Goal: Entertainment & Leisure: Consume media (video, audio)

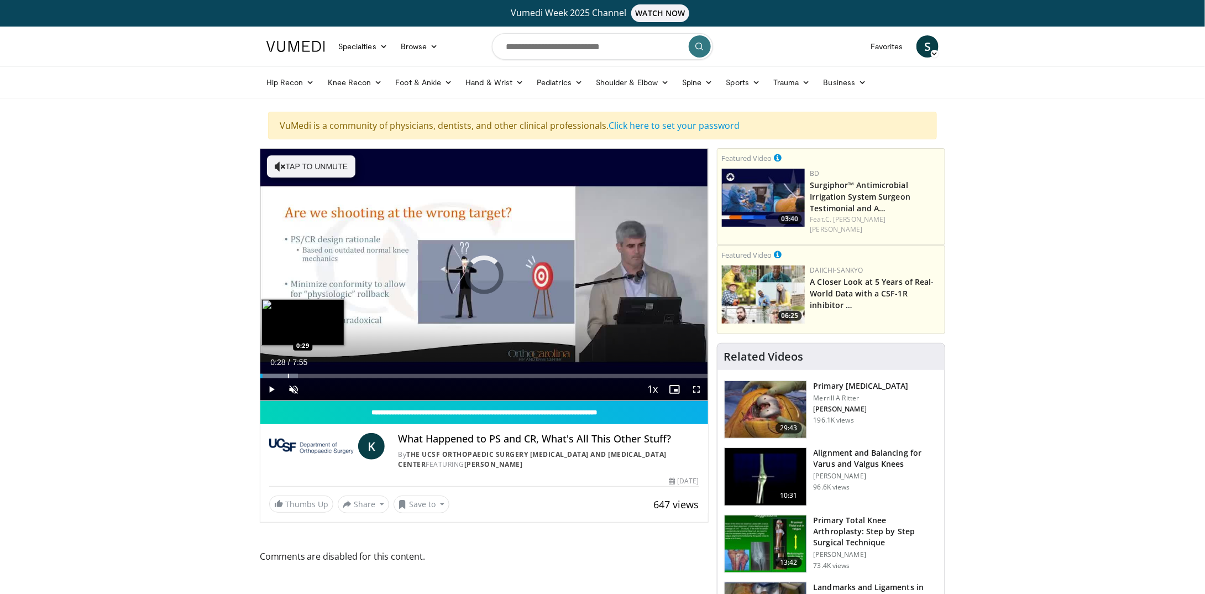
click at [287, 374] on div "Progress Bar" at bounding box center [279, 376] width 38 height 4
click at [308, 370] on div "Loaded : 16.80% 0:29 0:50" at bounding box center [484, 373] width 448 height 11
click at [345, 370] on div "Loaded : 25.21% 1:30 1:30" at bounding box center [484, 373] width 448 height 11
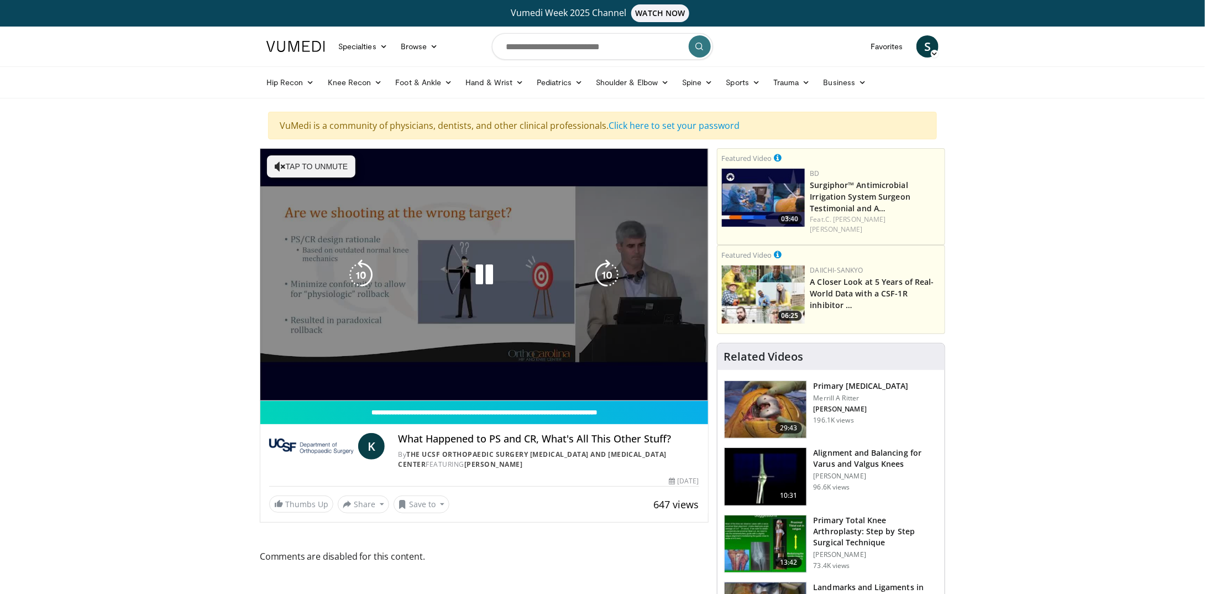
click at [363, 390] on div "Loaded : 25.21% 1:30 1:30" at bounding box center [484, 395] width 448 height 11
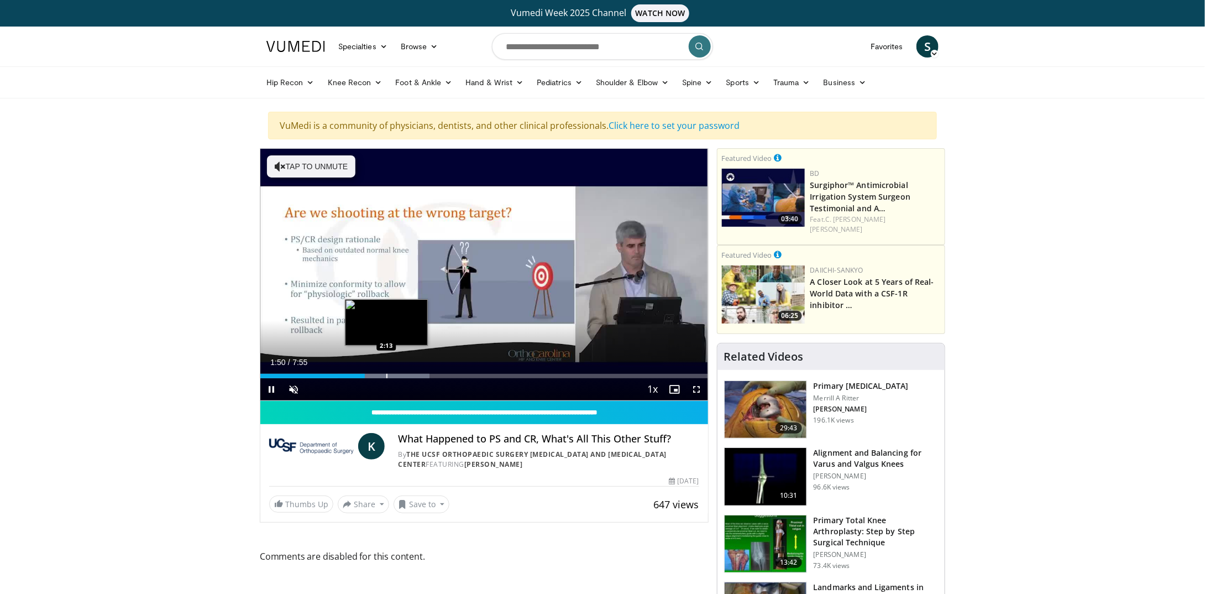
click at [386, 371] on div "Loaded : 37.82% 1:50 2:13" at bounding box center [484, 373] width 448 height 11
click at [415, 376] on div "Progress Bar" at bounding box center [415, 376] width 1 height 4
click at [454, 378] on div "Current Time 2:44 / Duration 7:55 Pause Skip Backward Skip Forward Unmute Loade…" at bounding box center [484, 389] width 448 height 22
